Goal: Use online tool/utility: Use online tool/utility

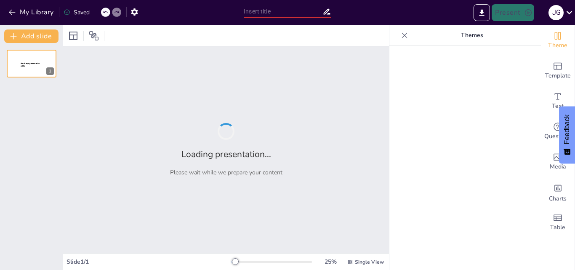
type input "Posiciones de objetos"
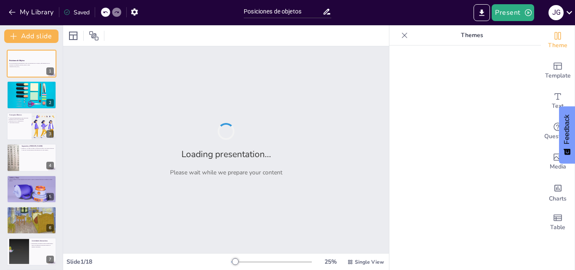
checkbox input "true"
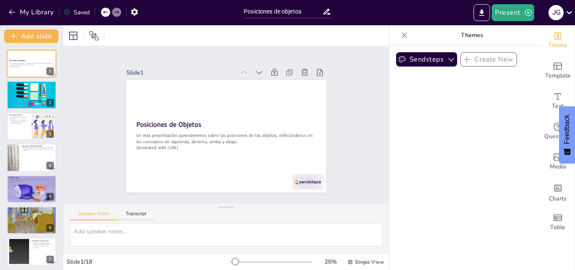
checkbox input "true"
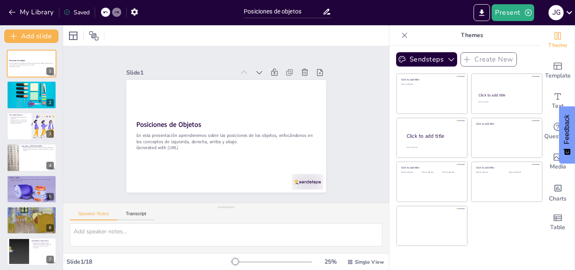
checkbox input "true"
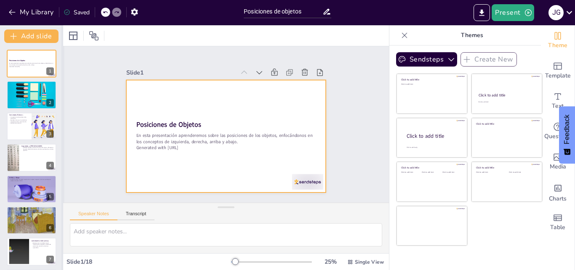
checkbox input "true"
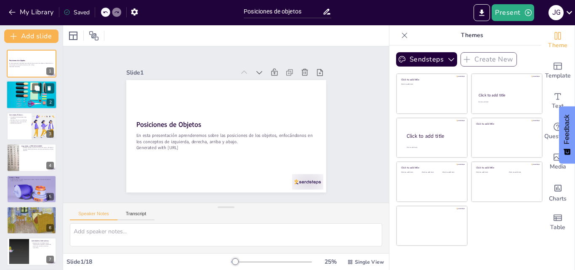
checkbox input "true"
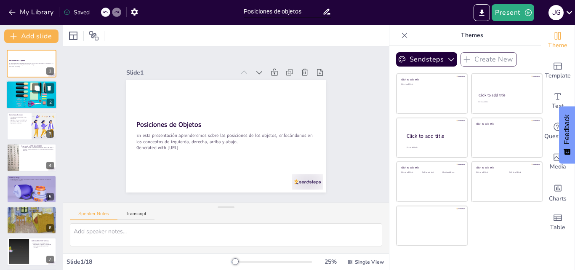
checkbox input "true"
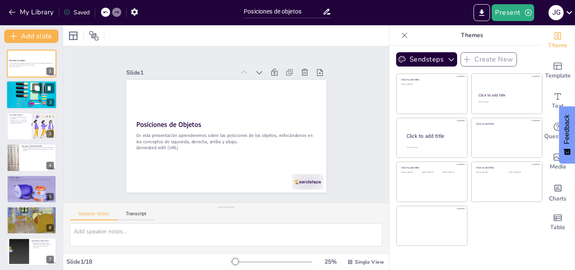
click at [27, 91] on div at bounding box center [31, 95] width 50 height 34
checkbox input "true"
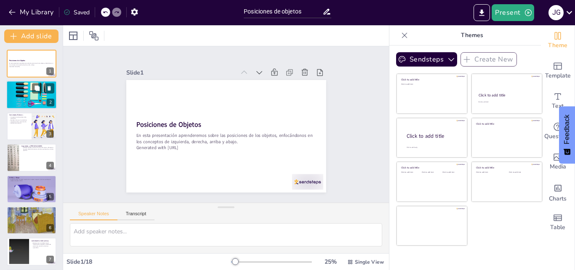
checkbox input "true"
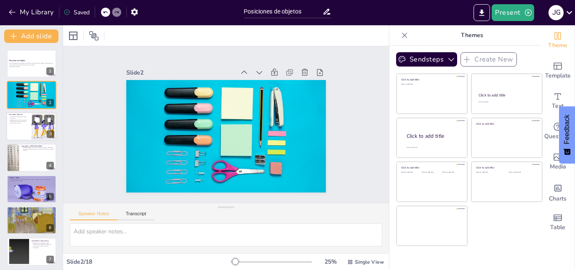
checkbox input "true"
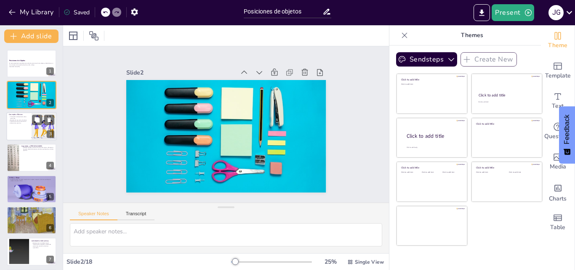
checkbox input "true"
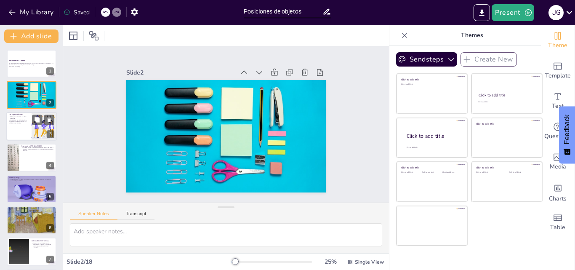
checkbox input "true"
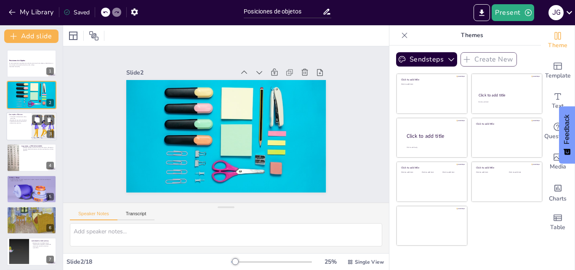
checkbox input "true"
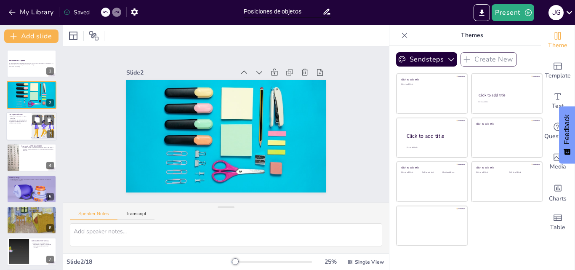
checkbox input "true"
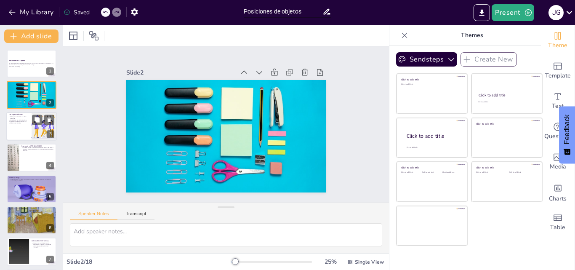
drag, startPoint x: 26, startPoint y: 122, endPoint x: 20, endPoint y: 130, distance: 10.3
click at [20, 112] on div "Conceptos Básicos Conceptos fundamentales sobre posiciones Ejemplos de uso en l…" at bounding box center [31, 112] width 50 height 0
type textarea "Lo ipsumdol sit ame consectetur adipiscing eli seddoeius tempori ut lab etdolor…"
checkbox input "true"
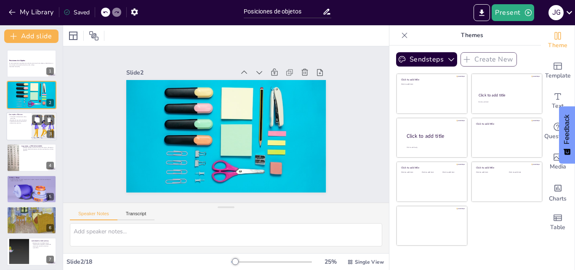
checkbox input "true"
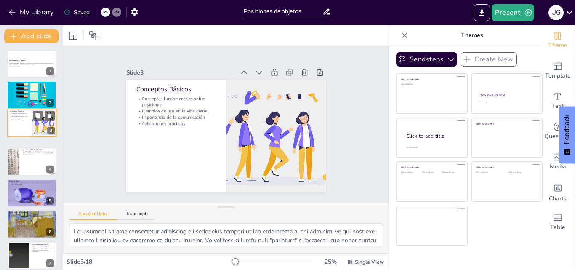
checkbox input "true"
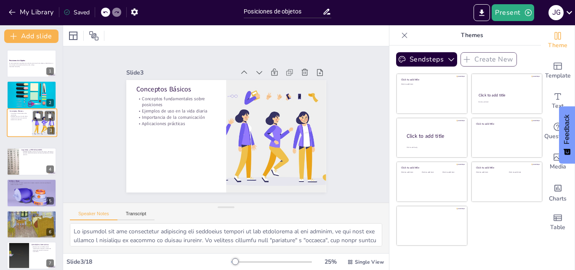
checkbox input "true"
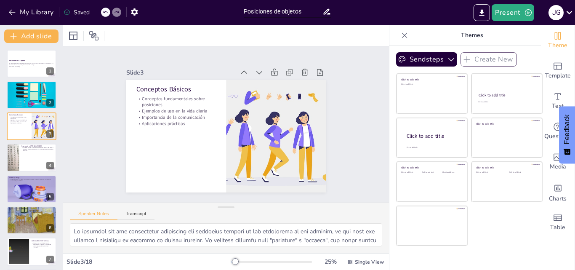
checkbox input "true"
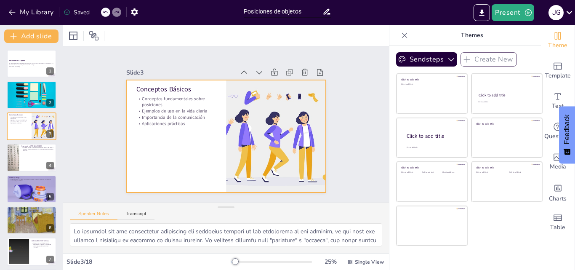
checkbox input "true"
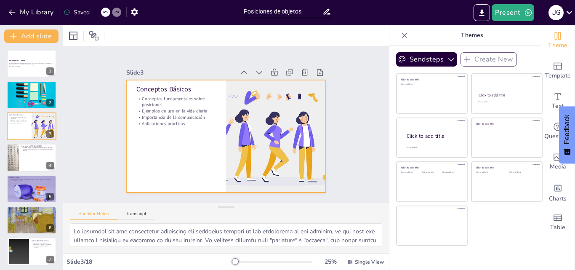
checkbox input "true"
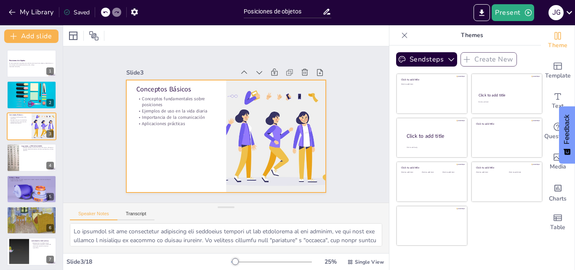
checkbox input "true"
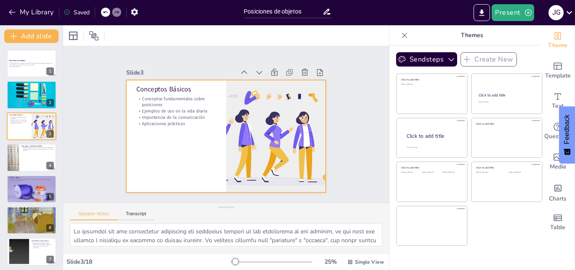
checkbox input "true"
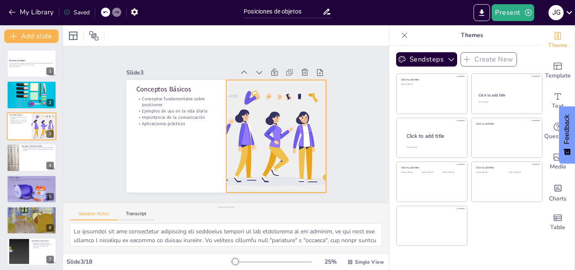
checkbox input "true"
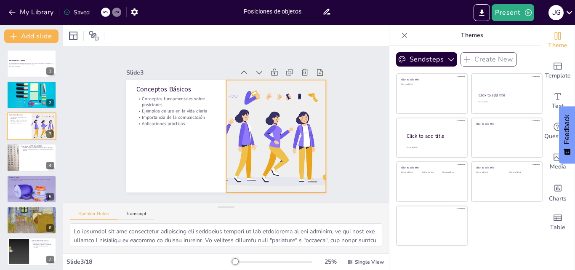
checkbox input "true"
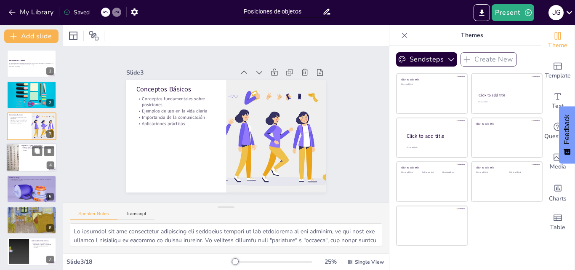
checkbox input "true"
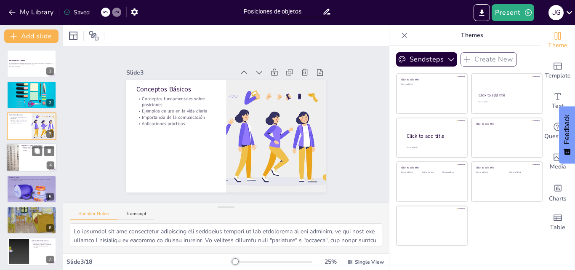
checkbox input "true"
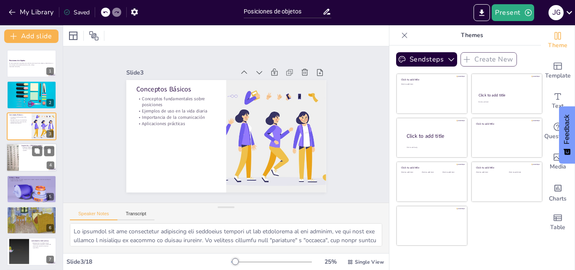
click at [36, 166] on div at bounding box center [31, 157] width 50 height 29
checkbox input "true"
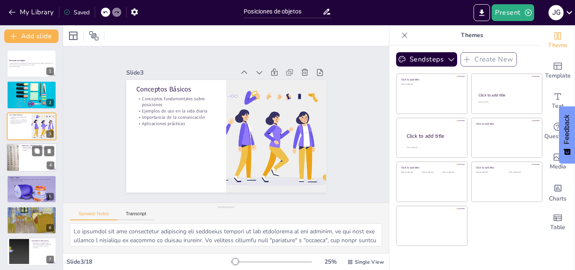
checkbox input "true"
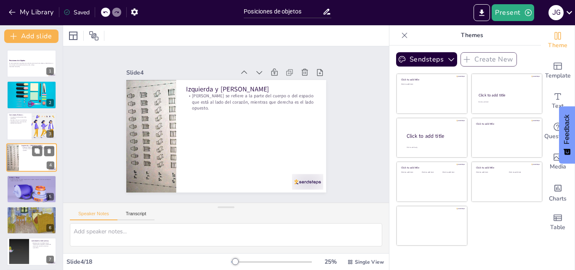
scroll to position [1, 0]
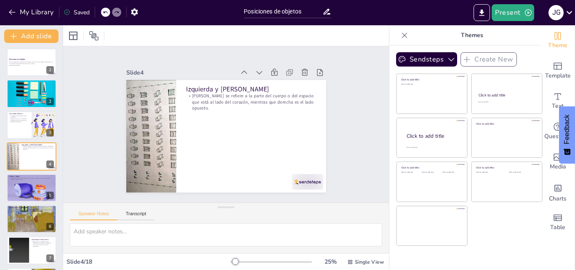
checkbox input "true"
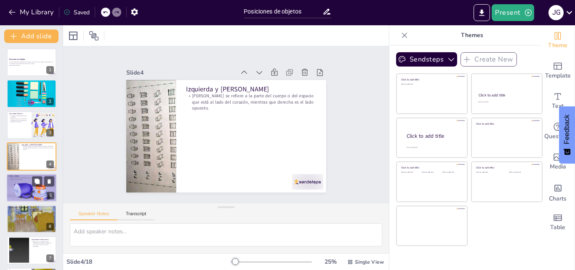
checkbox input "true"
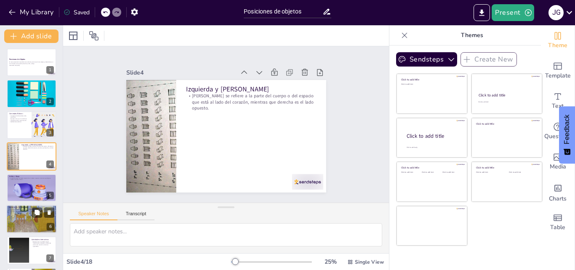
click at [30, 186] on div at bounding box center [32, 188] width 50 height 50
checkbox input "true"
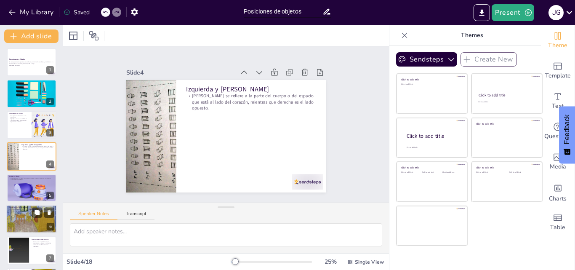
checkbox input "true"
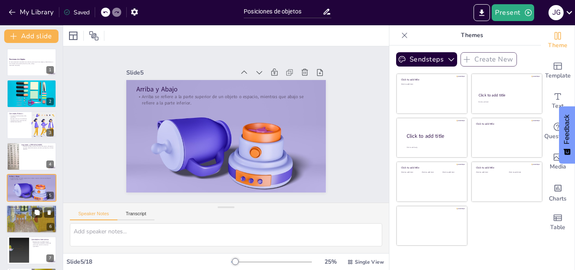
scroll to position [32, 0]
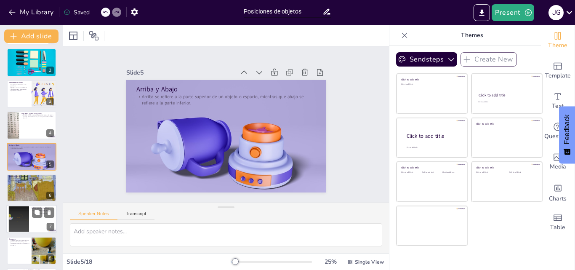
checkbox input "true"
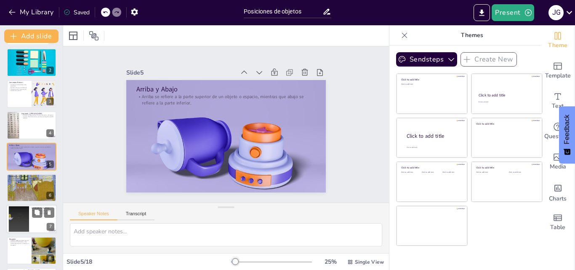
checkbox input "true"
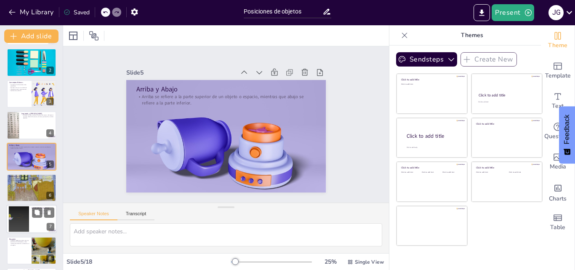
click at [26, 212] on div at bounding box center [19, 219] width 49 height 26
checkbox input "true"
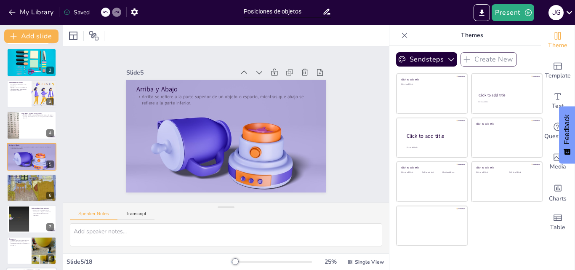
checkbox input "true"
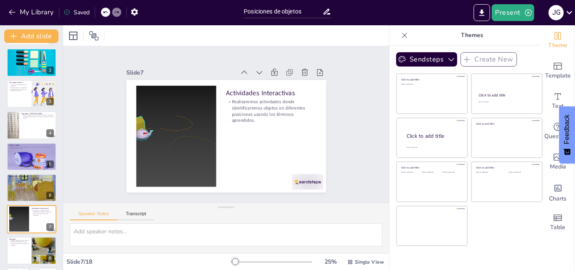
scroll to position [95, 0]
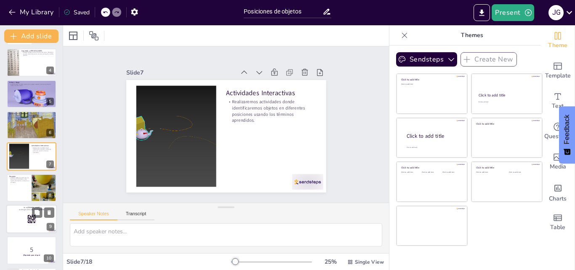
checkbox input "true"
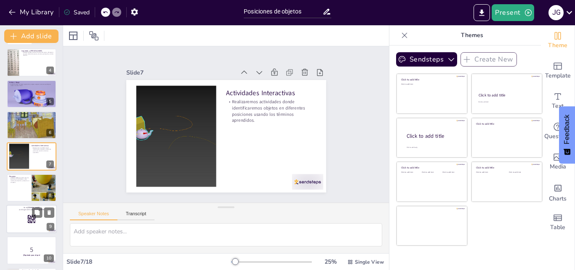
checkbox input "true"
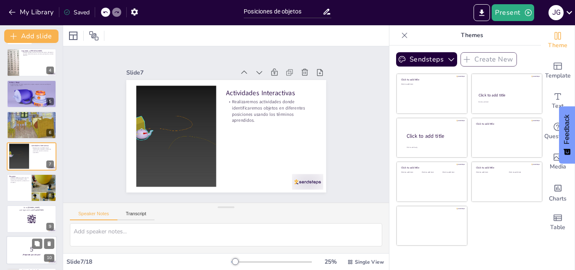
checkbox input "true"
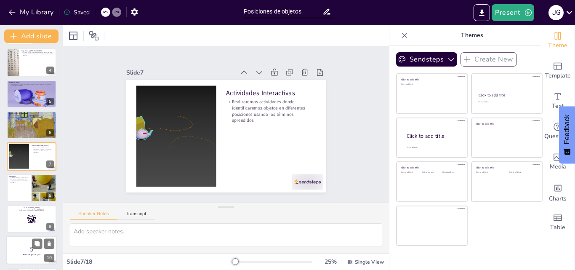
checkbox input "true"
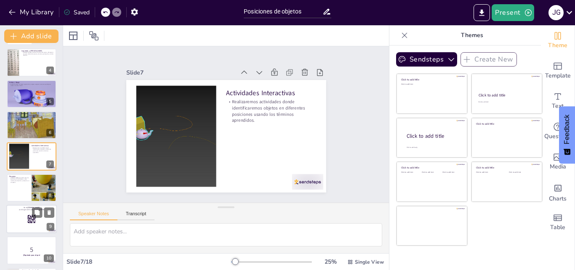
checkbox input "true"
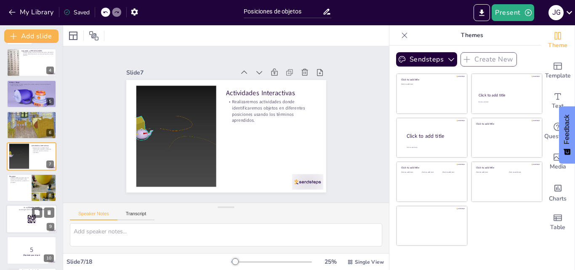
checkbox input "true"
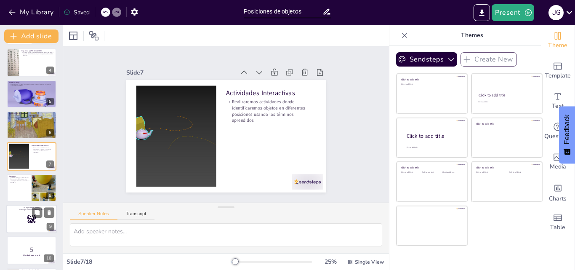
click at [26, 223] on div at bounding box center [31, 218] width 50 height 29
checkbox input "true"
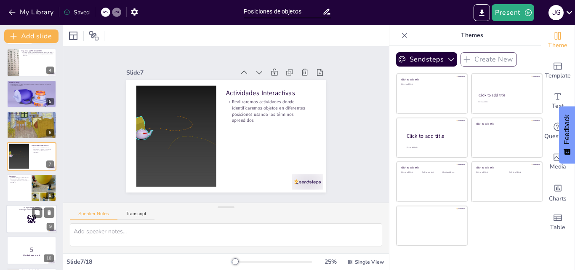
checkbox input "true"
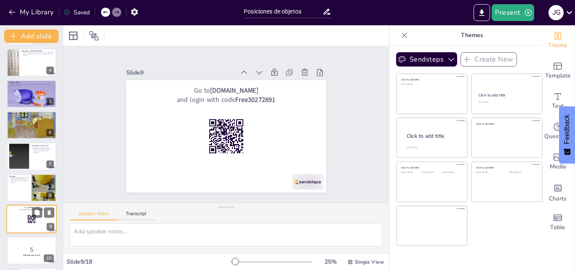
scroll to position [158, 0]
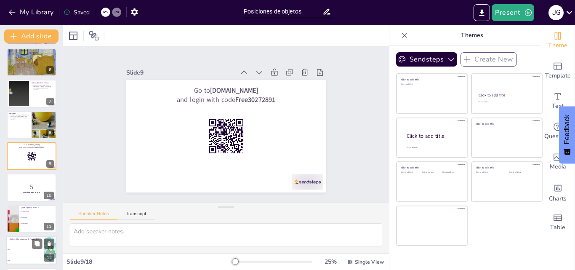
checkbox input "true"
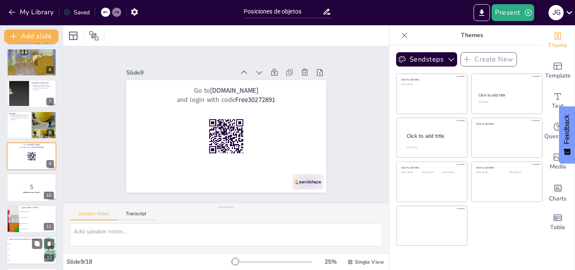
checkbox input "true"
click at [24, 255] on span "Abajo." at bounding box center [26, 255] width 36 height 1
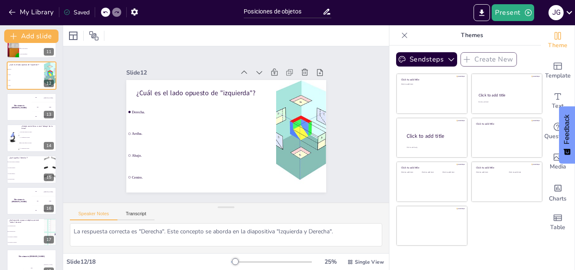
scroll to position [347, 0]
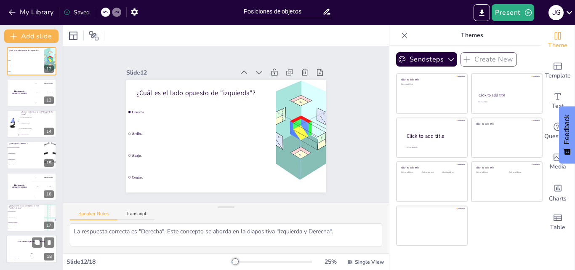
click at [31, 244] on div "The winner is [PERSON_NAME]" at bounding box center [31, 242] width 50 height 14
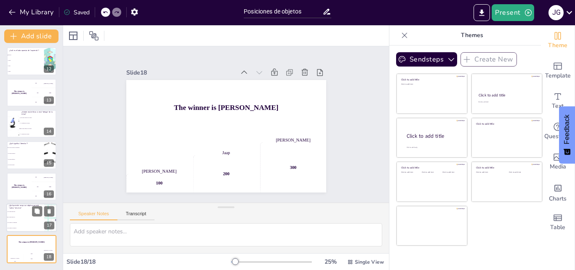
click at [29, 222] on span "Es el lugar a la izquierda." at bounding box center [26, 222] width 36 height 1
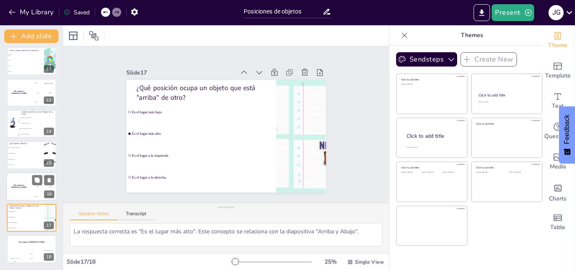
click at [35, 191] on div "300 Niels" at bounding box center [44, 195] width 25 height 9
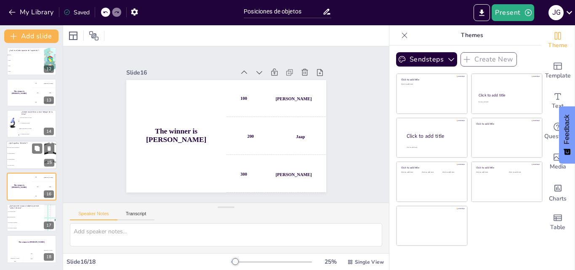
click at [15, 144] on li "Es el lado opuesto de izquierda." at bounding box center [25, 147] width 38 height 6
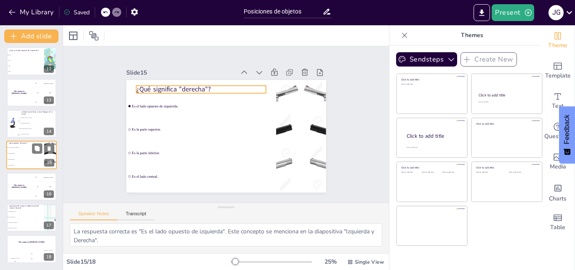
scroll to position [345, 0]
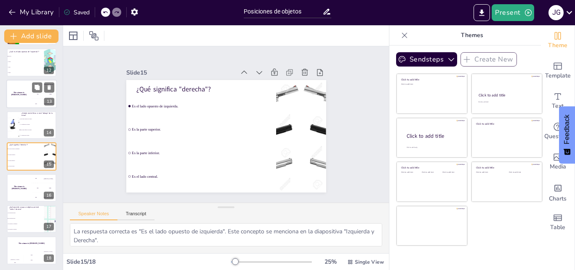
click at [19, 122] on li "A la izquierda de la mesa." at bounding box center [37, 124] width 37 height 5
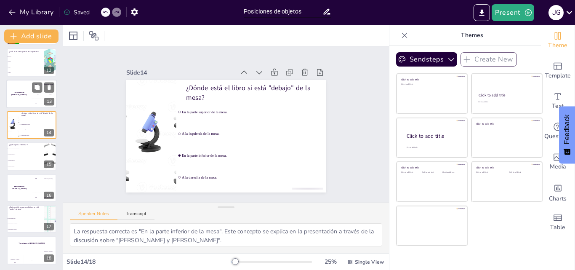
scroll to position [314, 0]
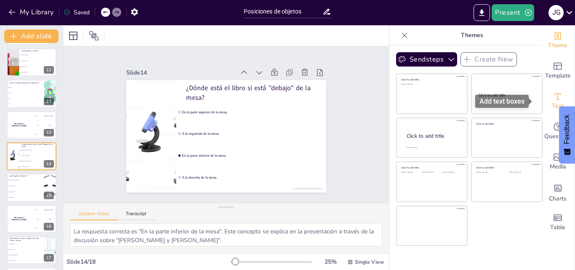
click at [552, 98] on icon "Add text boxes" at bounding box center [557, 96] width 10 height 10
